Goal: Task Accomplishment & Management: Use online tool/utility

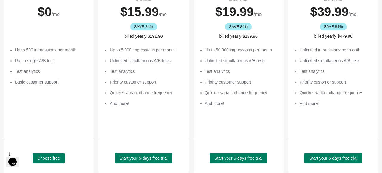
scroll to position [89, 0]
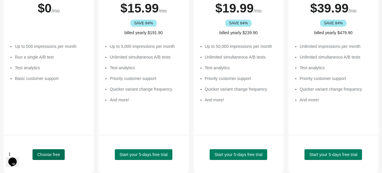
click at [46, 155] on span "Choose free" at bounding box center [48, 155] width 23 height 5
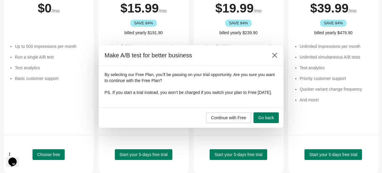
click at [47, 156] on div at bounding box center [191, 86] width 382 height 173
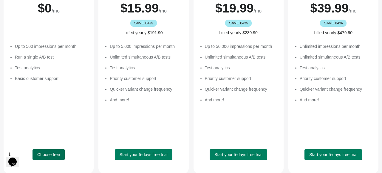
click at [46, 157] on span "Choose free" at bounding box center [48, 155] width 23 height 5
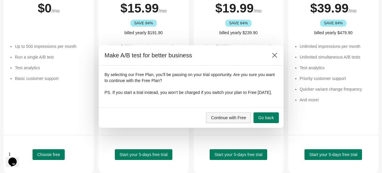
click at [240, 120] on span "Continue with Free" at bounding box center [228, 118] width 35 height 5
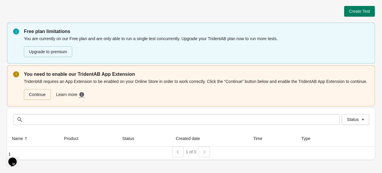
scroll to position [0, 0]
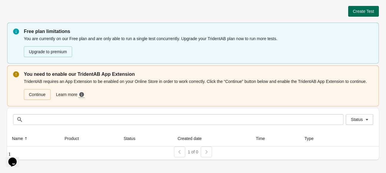
click at [360, 13] on span "Create Test" at bounding box center [363, 11] width 21 height 5
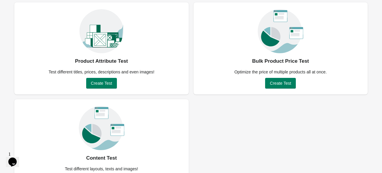
scroll to position [7, 0]
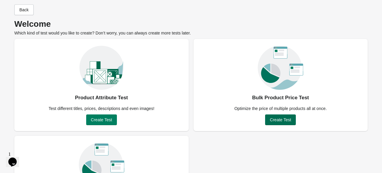
click at [266, 121] on button "Create Test" at bounding box center [280, 120] width 31 height 11
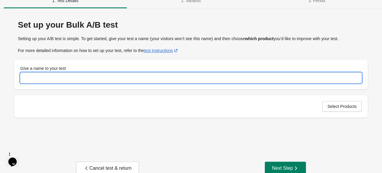
click at [108, 80] on input "Give a name to your test" at bounding box center [190, 78] width 341 height 11
type input "**********"
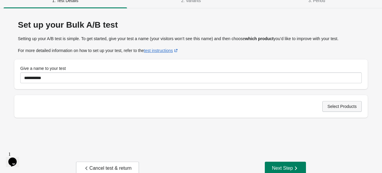
click at [333, 106] on span "Select Products" at bounding box center [341, 106] width 29 height 5
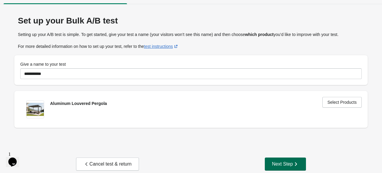
scroll to position [20, 0]
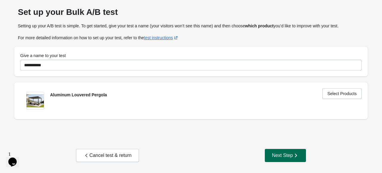
click at [279, 161] on button "Next Step" at bounding box center [285, 155] width 41 height 13
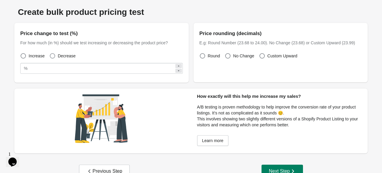
click at [53, 59] on label "Decrease" at bounding box center [62, 56] width 26 height 8
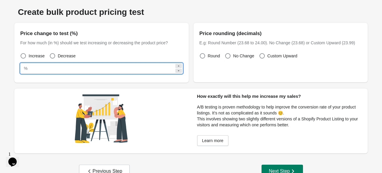
click at [94, 73] on input "**" at bounding box center [102, 68] width 144 height 11
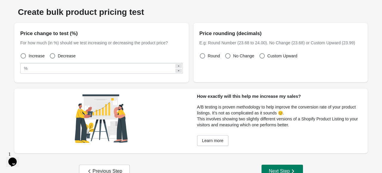
click at [179, 71] on icon at bounding box center [178, 71] width 1 height 1
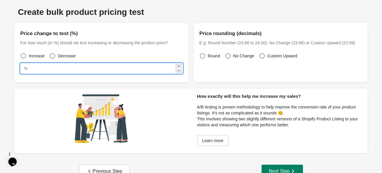
click at [179, 71] on icon at bounding box center [178, 71] width 1 height 1
type input "*"
click at [229, 57] on span at bounding box center [227, 55] width 5 height 5
click at [274, 57] on span "Custom Upward" at bounding box center [282, 56] width 30 height 6
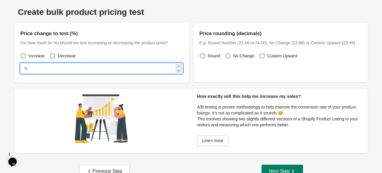
click at [152, 77] on div "Price change to test (%) For how much (in %) should we test increasing or decre…" at bounding box center [101, 51] width 174 height 57
click at [158, 66] on input "*" at bounding box center [102, 68] width 144 height 11
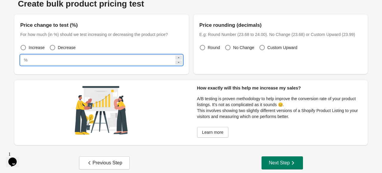
scroll to position [36, 0]
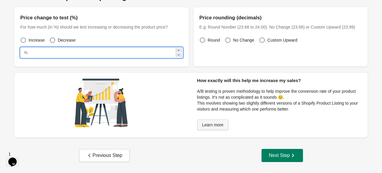
click at [204, 126] on span "Learn more" at bounding box center [212, 125] width 21 height 5
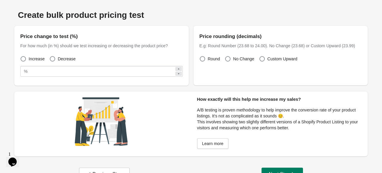
scroll to position [0, 0]
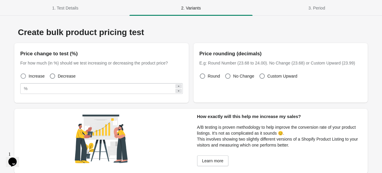
click at [37, 76] on span "Increase" at bounding box center [37, 76] width 16 height 6
click at [59, 78] on span "Decrease" at bounding box center [67, 76] width 18 height 6
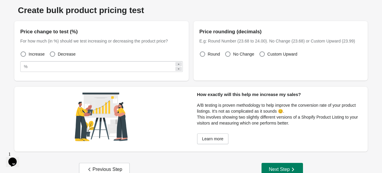
scroll to position [36, 0]
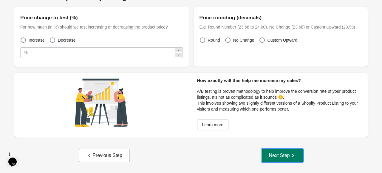
click at [265, 160] on button "Next Step" at bounding box center [281, 155] width 41 height 13
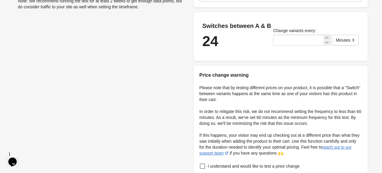
scroll to position [30, 0]
